Goal: Navigation & Orientation: Find specific page/section

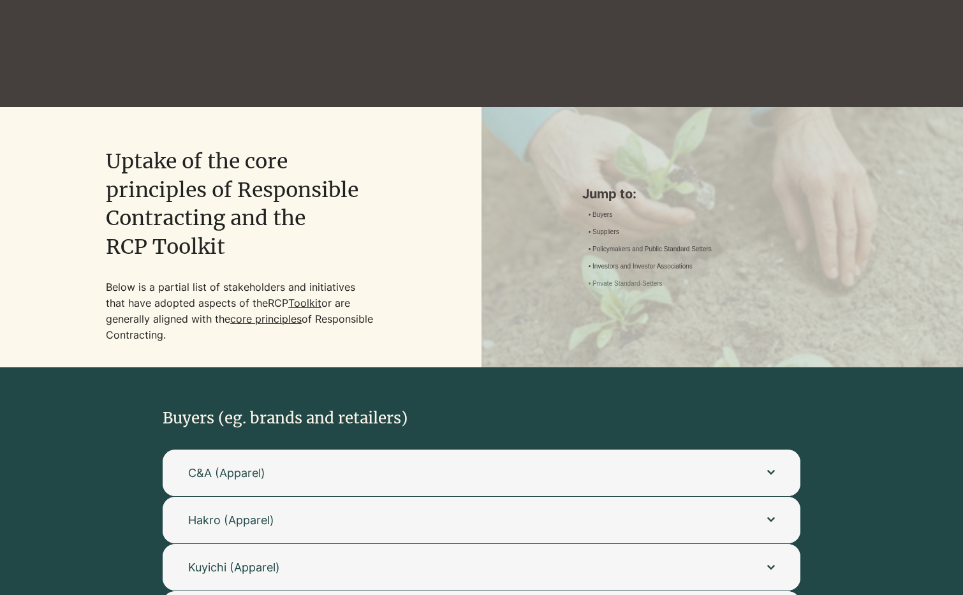
scroll to position [2422, 0]
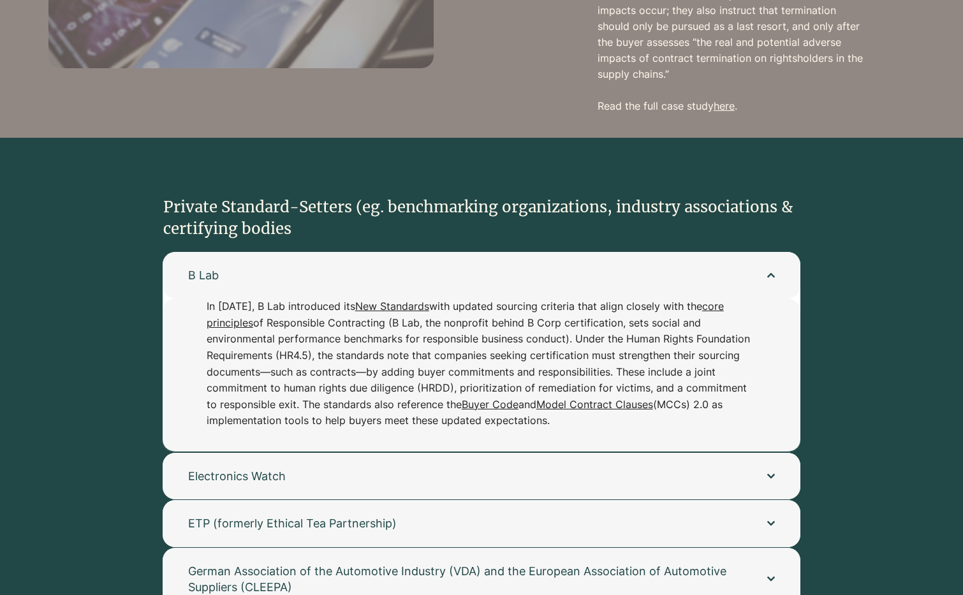
click at [409, 300] on link "New Standards" at bounding box center [392, 306] width 74 height 13
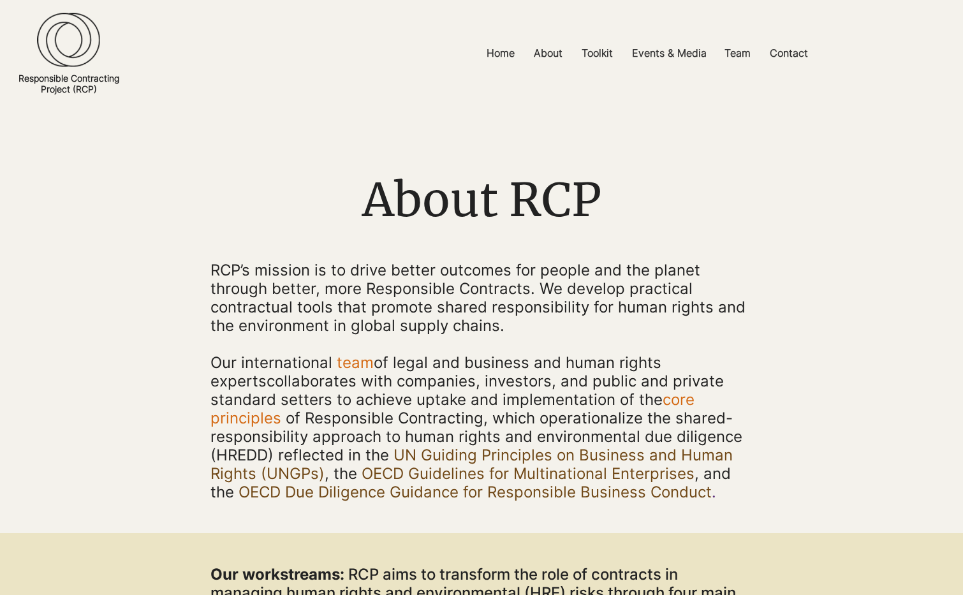
click at [73, 40] on img at bounding box center [68, 39] width 63 height 55
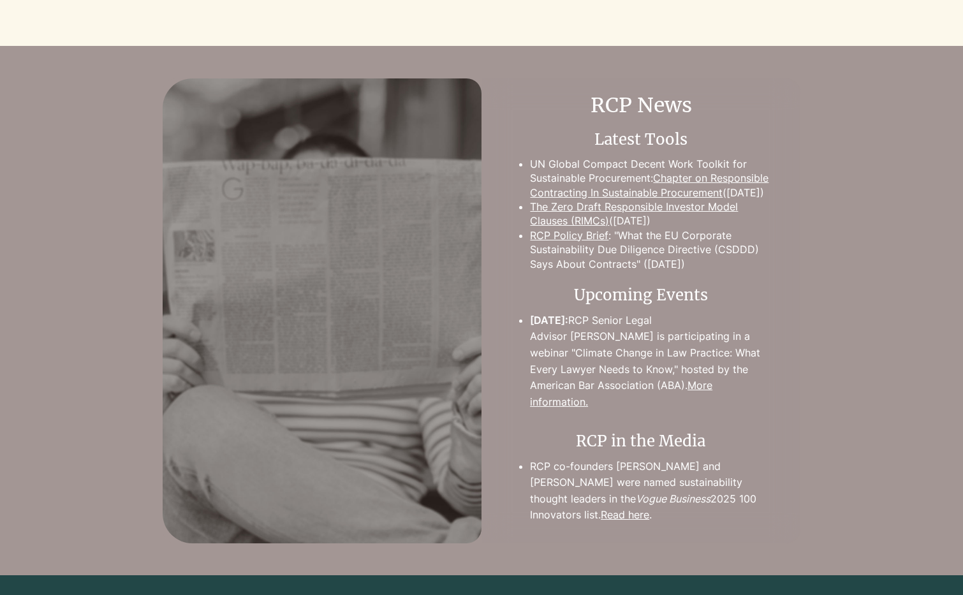
scroll to position [1175, 0]
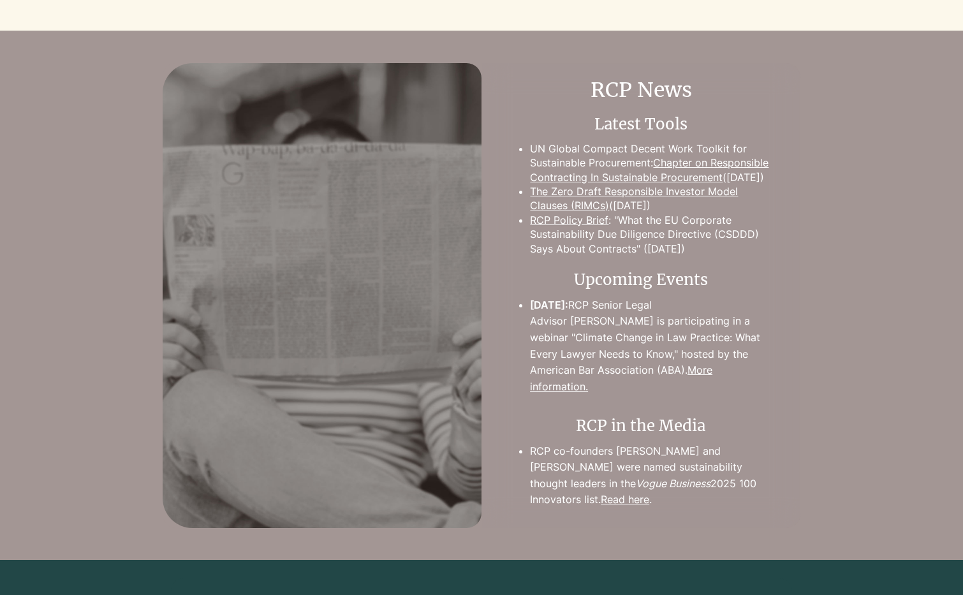
click at [624, 500] on link "Read here" at bounding box center [625, 499] width 48 height 13
